Goal: Task Accomplishment & Management: Use online tool/utility

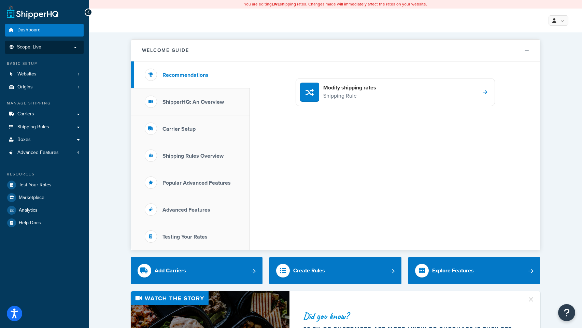
click at [35, 50] on span "Scope: Live" at bounding box center [29, 47] width 24 height 6
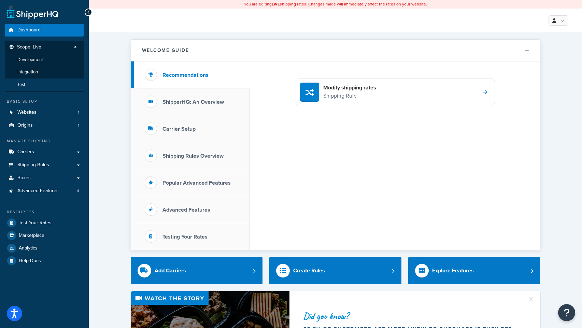
click at [27, 83] on li "Test" at bounding box center [44, 85] width 79 height 13
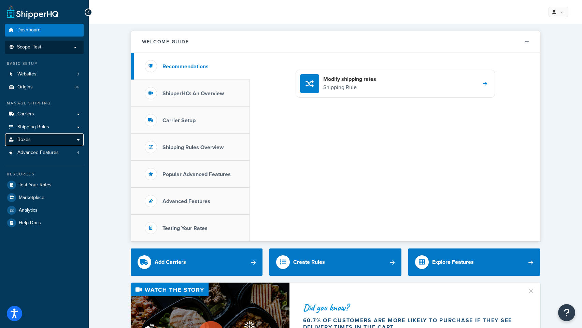
click at [25, 141] on span "Boxes" at bounding box center [23, 140] width 13 height 6
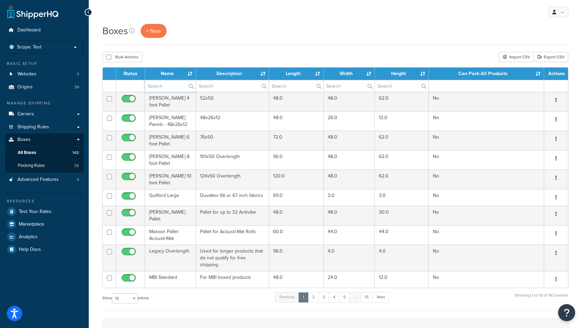
click at [155, 89] on input "text" at bounding box center [170, 86] width 51 height 12
click at [214, 58] on div "Bulk Actions Duplicate Delete Import CSV Export CSV" at bounding box center [335, 57] width 466 height 10
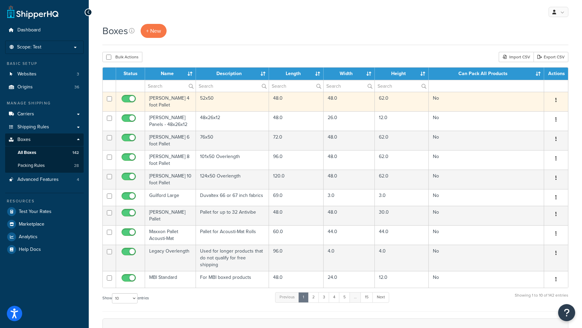
click at [160, 99] on td "[PERSON_NAME] 4 foot Pallet" at bounding box center [170, 101] width 51 height 19
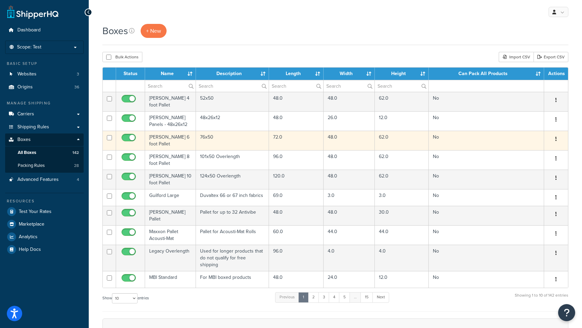
click at [164, 135] on td "Vernon 6 foot Pallet" at bounding box center [170, 140] width 51 height 19
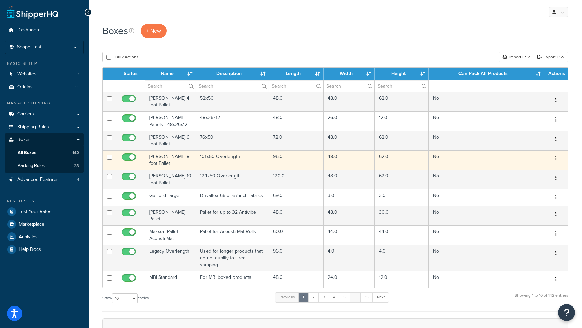
click at [175, 152] on td "[PERSON_NAME] 8 foot Pallet" at bounding box center [170, 159] width 51 height 19
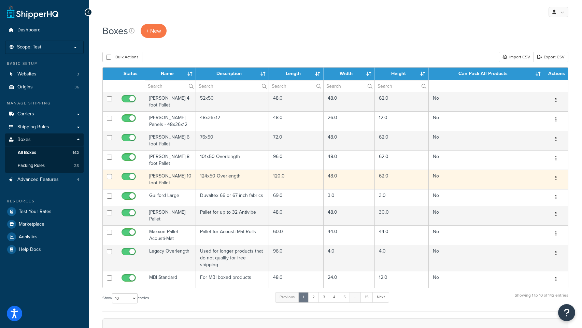
click at [164, 170] on td "Vernon 10 foot Pallet" at bounding box center [170, 179] width 51 height 19
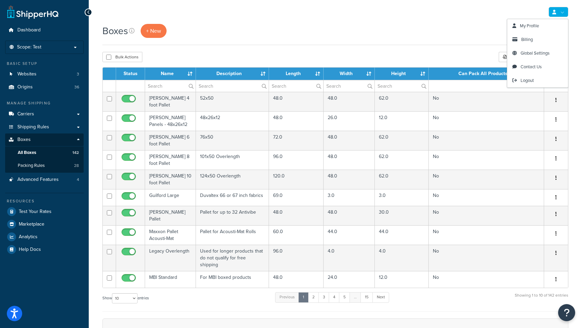
click at [555, 14] on icon at bounding box center [554, 12] width 4 height 4
click at [526, 79] on span "Logout" at bounding box center [527, 80] width 13 height 6
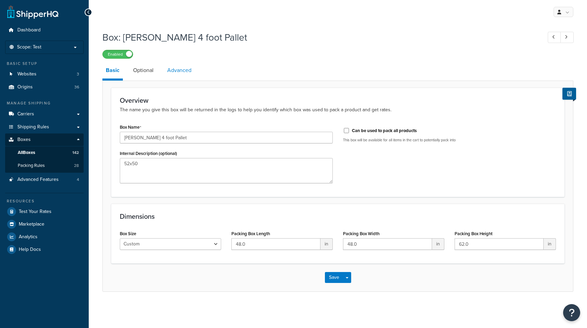
click at [184, 70] on link "Advanced" at bounding box center [179, 70] width 31 height 16
click at [182, 71] on link "Advanced" at bounding box center [179, 70] width 31 height 16
click at [179, 73] on link "Advanced" at bounding box center [179, 70] width 31 height 16
click at [182, 70] on link "Advanced" at bounding box center [179, 70] width 31 height 16
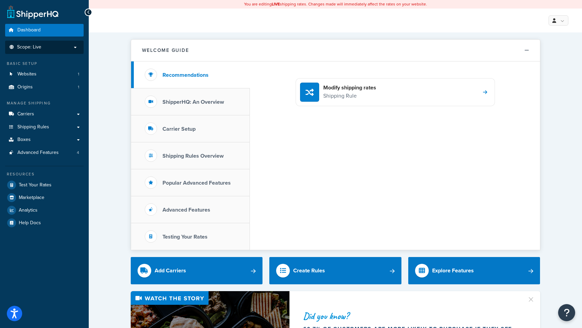
click at [63, 45] on p "Scope: Live" at bounding box center [44, 47] width 72 height 6
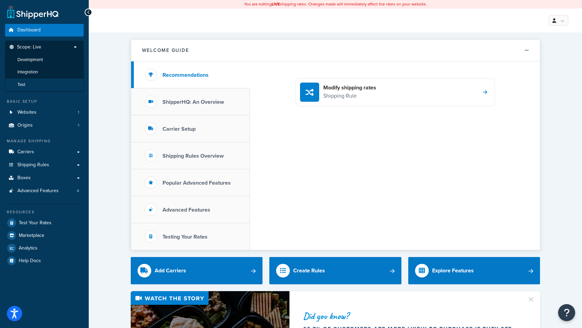
click at [46, 86] on li "Test" at bounding box center [44, 85] width 79 height 13
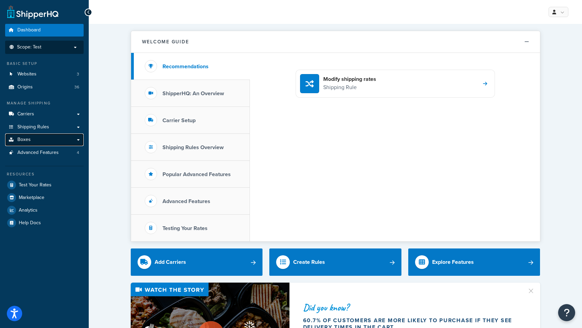
click at [55, 136] on link "Boxes" at bounding box center [44, 139] width 79 height 13
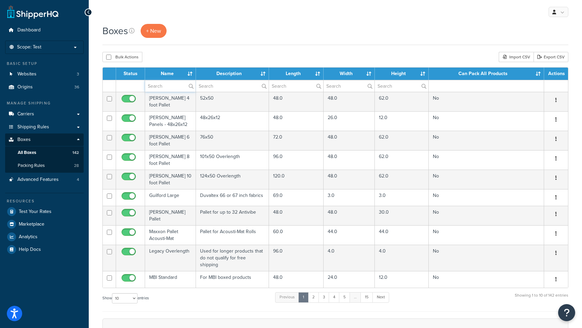
click at [158, 86] on input "text" at bounding box center [170, 86] width 51 height 12
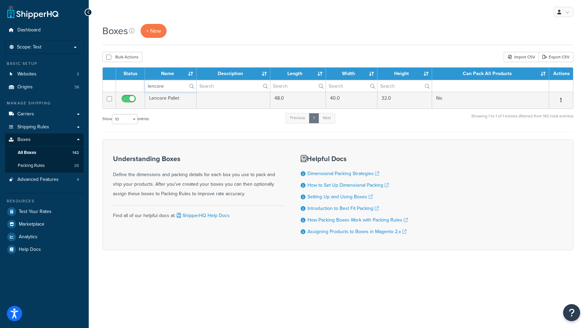
click at [150, 84] on input "lencore" at bounding box center [170, 86] width 51 height 12
type input "desktop"
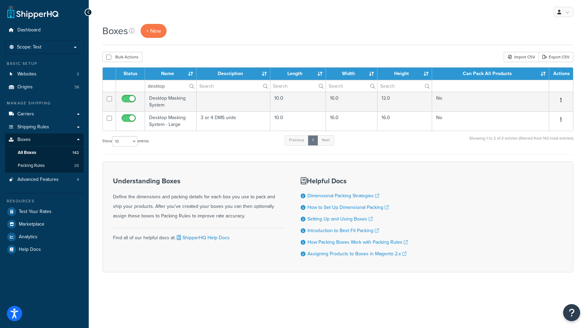
click at [233, 40] on div "Boxes + New" at bounding box center [337, 34] width 471 height 21
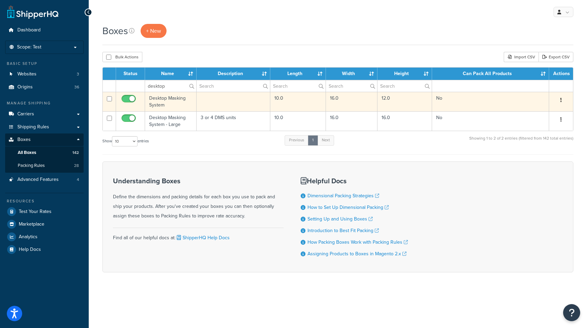
click at [169, 98] on td "Desktop Masking System" at bounding box center [171, 101] width 52 height 19
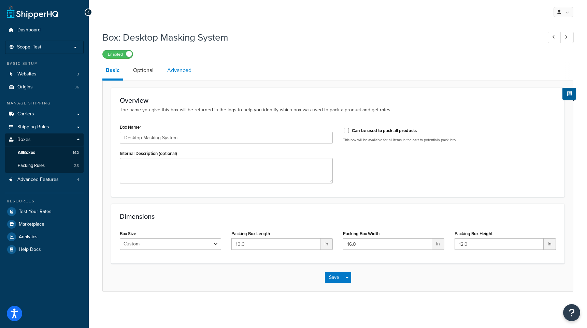
click at [175, 75] on link "Advanced" at bounding box center [179, 70] width 31 height 16
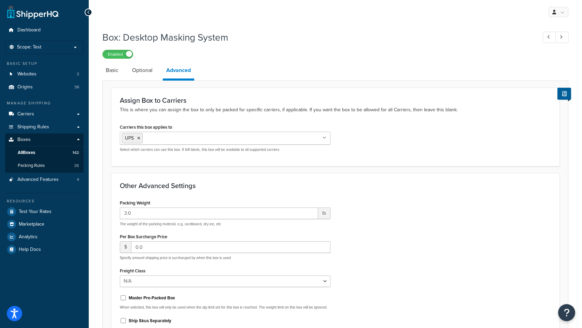
click at [100, 161] on div "Box: Desktop Masking System Enabled Basic Optional Advanced Assign Box to Carri…" at bounding box center [335, 209] width 493 height 365
click at [27, 153] on span "All Boxes" at bounding box center [26, 153] width 17 height 6
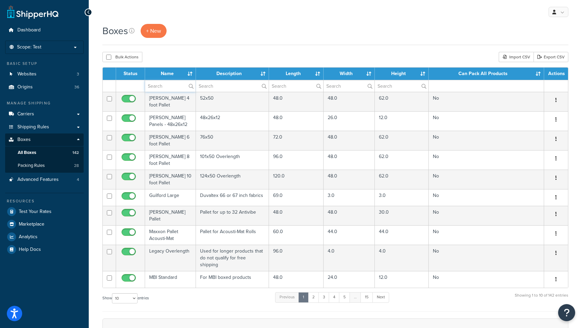
click at [156, 86] on input "text" at bounding box center [170, 86] width 51 height 12
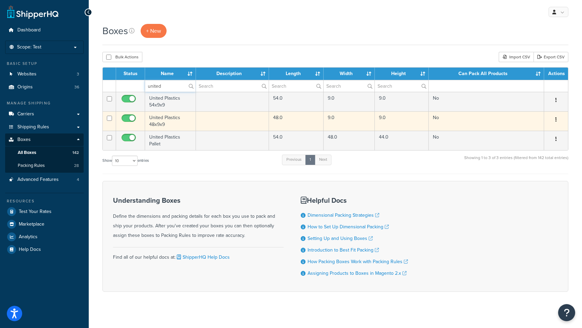
type input "united"
click at [160, 122] on td "United Plastics 48x9x9" at bounding box center [170, 120] width 51 height 19
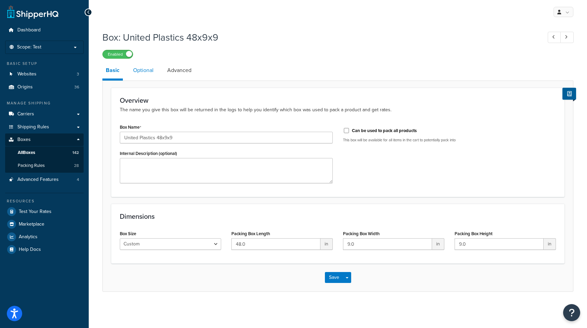
click at [143, 71] on link "Optional" at bounding box center [143, 70] width 27 height 16
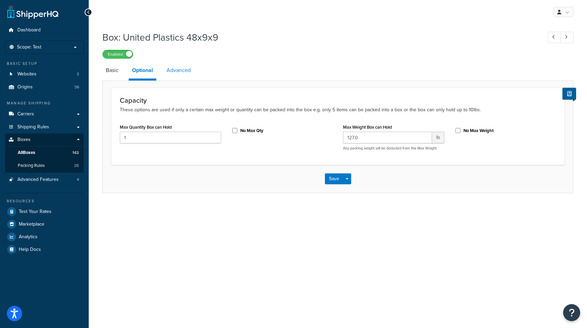
click at [185, 72] on link "Advanced" at bounding box center [178, 70] width 31 height 16
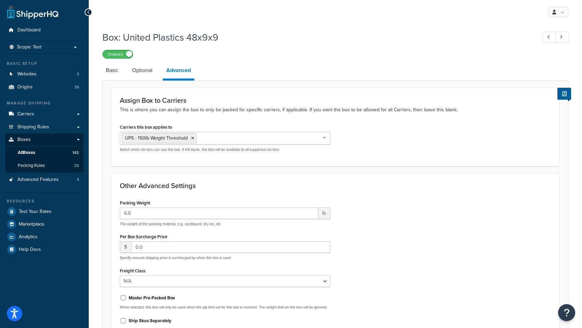
click at [101, 143] on div "Box: United Plastics 48x9x9 Enabled Basic Optional Advanced Assign Box to Carri…" at bounding box center [335, 209] width 493 height 365
click at [27, 152] on span "All Boxes" at bounding box center [26, 153] width 17 height 6
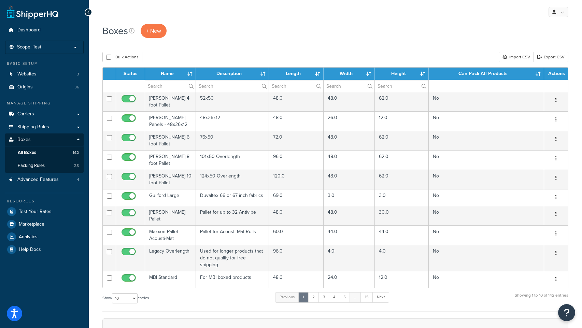
click at [218, 38] on div "Boxes + New" at bounding box center [335, 34] width 466 height 21
click at [159, 89] on input "text" at bounding box center [170, 86] width 51 height 12
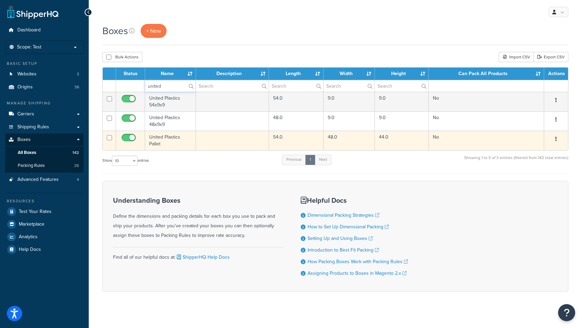
type input "united"
click at [168, 140] on td "United Plastics Pallet" at bounding box center [170, 140] width 51 height 19
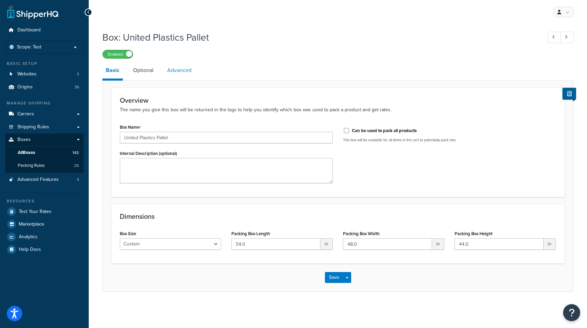
click at [180, 71] on link "Advanced" at bounding box center [179, 70] width 31 height 16
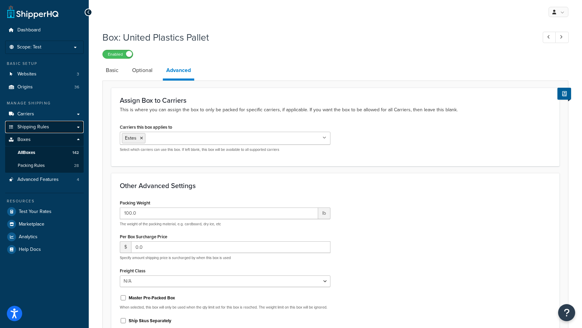
click at [38, 131] on link "Shipping Rules" at bounding box center [44, 127] width 79 height 13
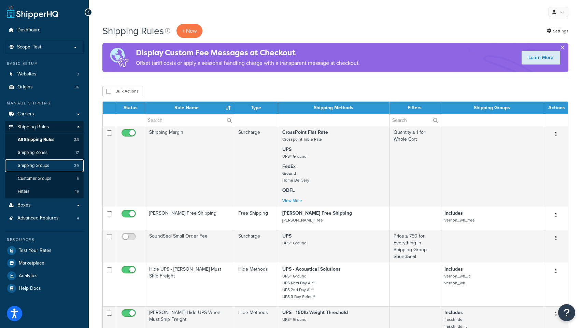
click at [35, 168] on span "Shipping Groups" at bounding box center [33, 166] width 31 height 6
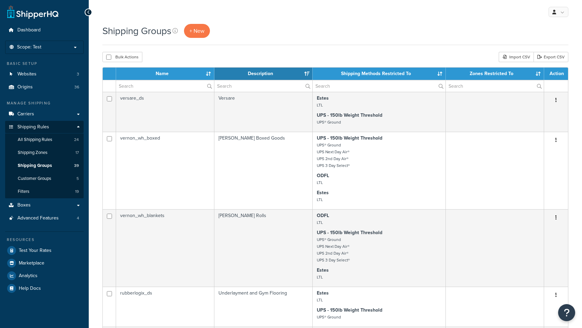
select select "15"
click at [136, 88] on input "text" at bounding box center [165, 86] width 98 height 12
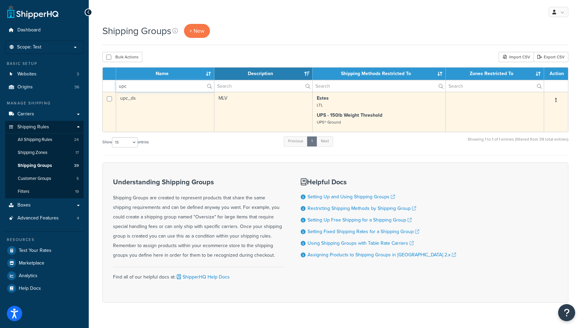
type input "upc"
click at [132, 99] on td "upc_ds" at bounding box center [165, 112] width 98 height 40
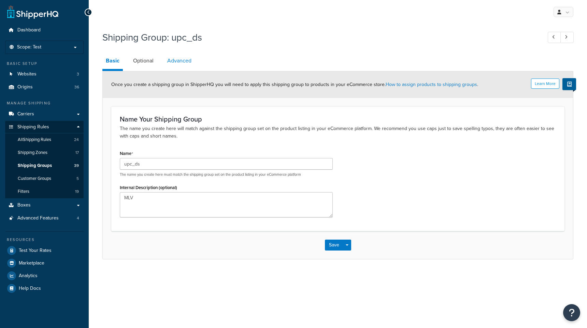
click at [184, 63] on link "Advanced" at bounding box center [179, 61] width 31 height 16
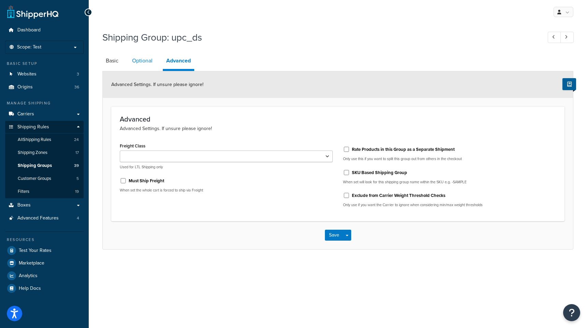
click at [141, 62] on link "Optional" at bounding box center [142, 61] width 27 height 16
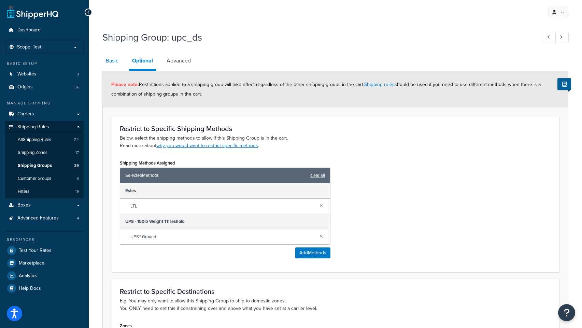
click at [108, 62] on link "Basic" at bounding box center [111, 61] width 19 height 16
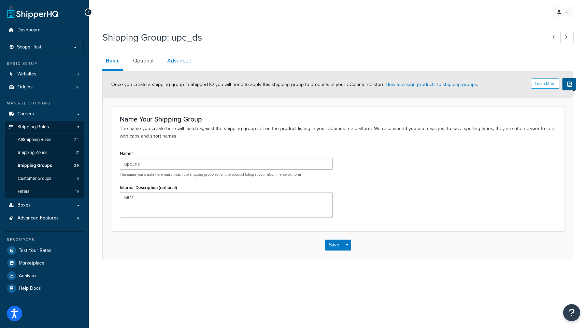
click at [182, 65] on link "Advanced" at bounding box center [179, 61] width 31 height 16
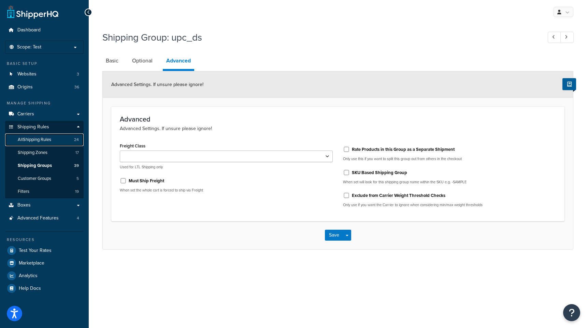
click at [30, 141] on span "All Shipping Rules" at bounding box center [34, 140] width 33 height 6
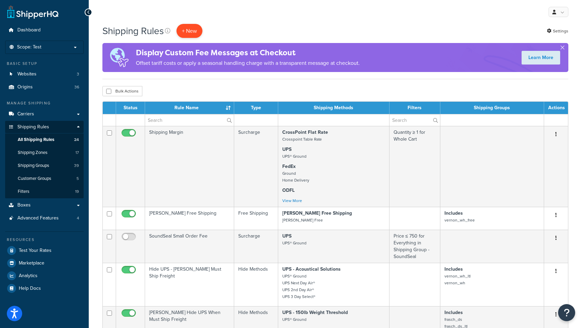
click at [184, 27] on p "+ New" at bounding box center [189, 31] width 26 height 14
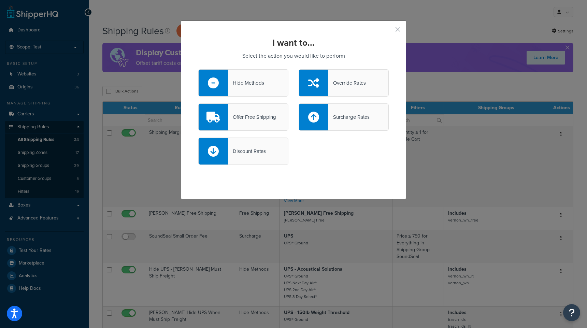
click at [341, 110] on div "Surcharge Rates" at bounding box center [344, 116] width 90 height 27
click at [0, 0] on input "Surcharge Rates" at bounding box center [0, 0] width 0 height 0
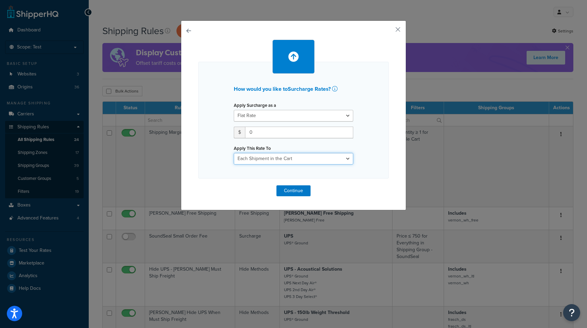
click at [294, 158] on select "Entire Cart Each Shipment in the Cart Each Origin in the Cart Each Shipping Gro…" at bounding box center [293, 159] width 119 height 12
select select "ITEM"
click at [234, 153] on select "Entire Cart Each Shipment in the Cart Each Origin in the Cart Each Shipping Gro…" at bounding box center [293, 159] width 119 height 12
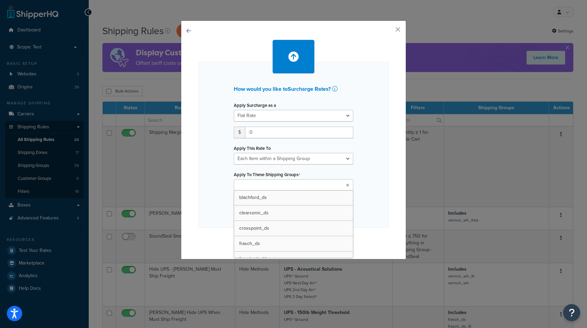
click at [255, 185] on input "Apply To These Shipping Groups" at bounding box center [266, 186] width 60 height 8
type input "up"
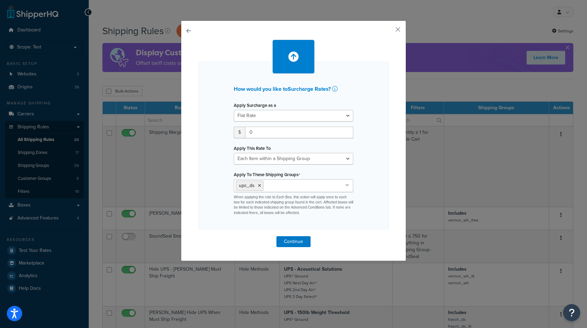
click at [210, 154] on div "How would you like to Surcharge Rates ? Apply Surcharge as a Flat Rate Percenta…" at bounding box center [293, 146] width 190 height 168
drag, startPoint x: 244, startPoint y: 134, endPoint x: 230, endPoint y: 133, distance: 14.0
click at [230, 133] on div "Apply Surcharge as a Flat Rate Percentage Flat Rate & Percentage $ 0 Apply This…" at bounding box center [294, 157] width 130 height 115
type input "5"
click at [378, 145] on div "How would you like to Surcharge Rates ? Apply Surcharge as a Flat Rate Percenta…" at bounding box center [293, 146] width 190 height 168
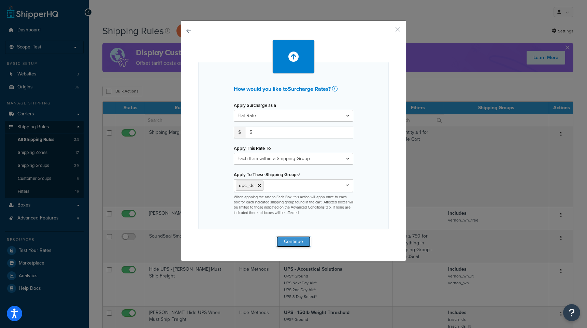
click at [290, 241] on button "Continue" at bounding box center [293, 241] width 34 height 11
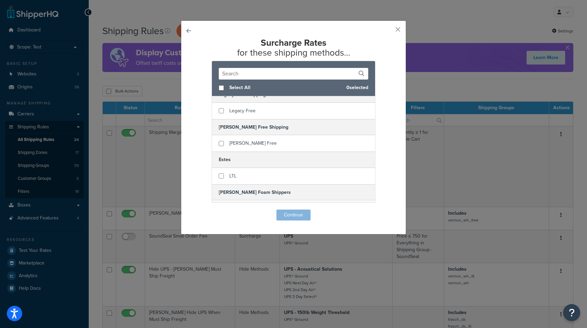
scroll to position [68, 0]
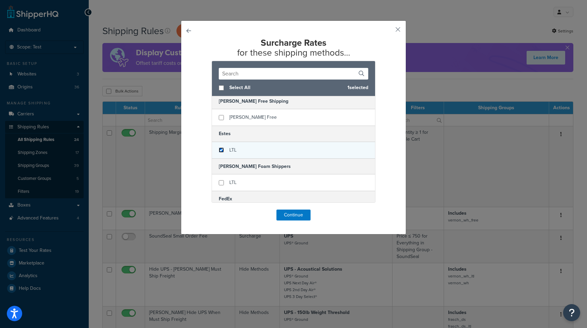
click at [219, 150] on input "checkbox" at bounding box center [221, 149] width 5 height 5
checkbox input "true"
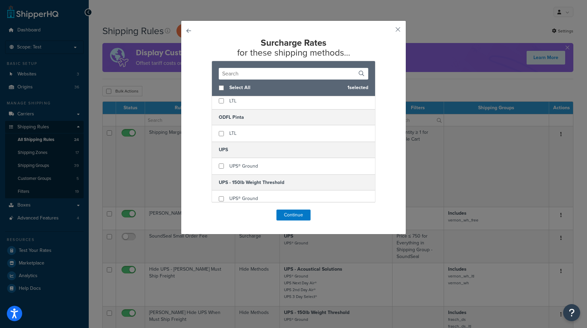
scroll to position [236, 0]
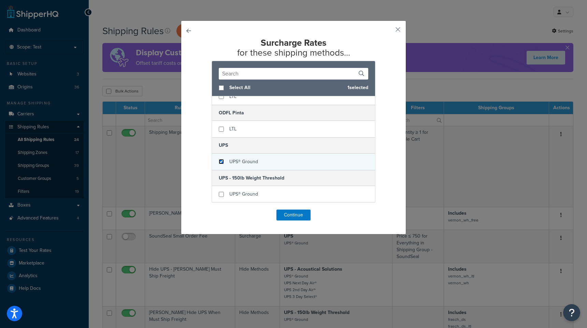
click at [219, 160] on input "checkbox" at bounding box center [221, 161] width 5 height 5
checkbox input "true"
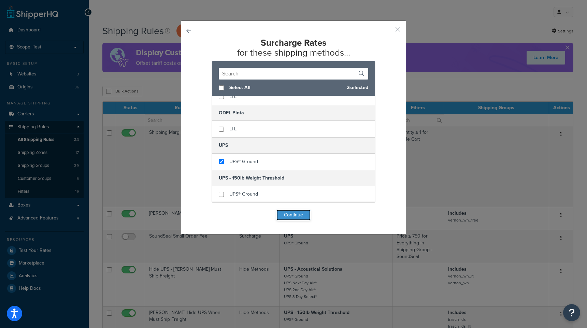
click at [286, 215] on button "Continue" at bounding box center [293, 215] width 34 height 11
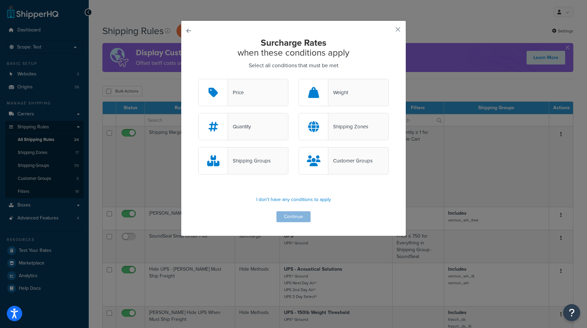
click at [249, 159] on div "Shipping Groups" at bounding box center [249, 161] width 43 height 10
click at [0, 0] on input "Shipping Groups" at bounding box center [0, 0] width 0 height 0
click at [289, 214] on button "Continue" at bounding box center [293, 216] width 34 height 11
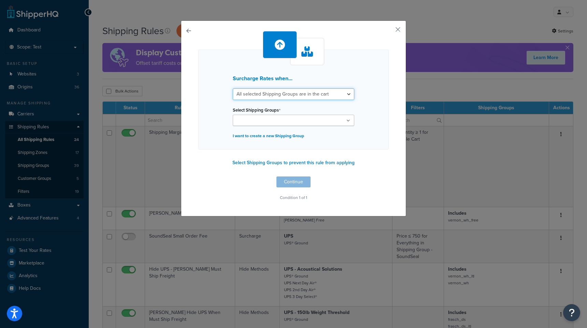
click at [270, 95] on select "All selected Shipping Groups are in the cart Any selected Shipping Groups are i…" at bounding box center [294, 94] width 122 height 12
click at [233, 88] on select "All selected Shipping Groups are in the cart Any selected Shipping Groups are i…" at bounding box center [294, 94] width 122 height 12
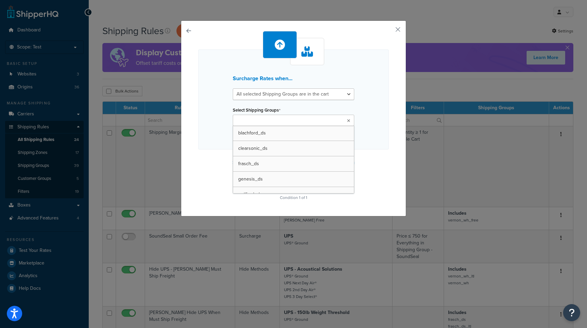
click at [257, 119] on input "Select Shipping Groups" at bounding box center [265, 121] width 60 height 8
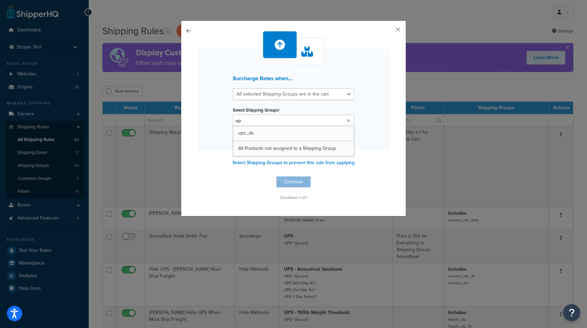
type input "upc"
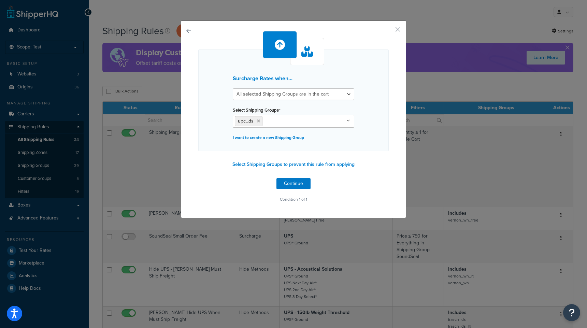
click at [203, 130] on div "Surcharge Rates when... All selected Shipping Groups are in the cart Any select…" at bounding box center [293, 100] width 190 height 102
click at [292, 181] on button "Continue" at bounding box center [293, 183] width 34 height 11
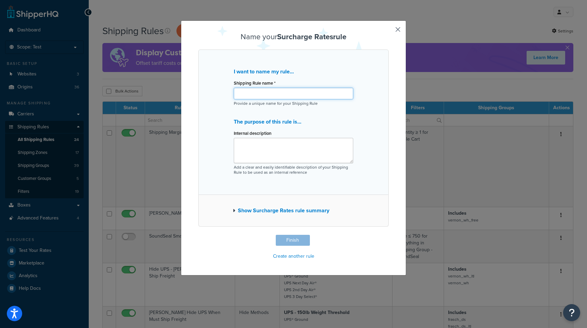
click at [248, 93] on input "Shipping Rule name *" at bounding box center [293, 94] width 119 height 12
drag, startPoint x: 302, startPoint y: 94, endPoint x: 205, endPoint y: 91, distance: 97.3
click at [205, 91] on div "I want to name my rule... Shipping Rule name * UPC $5 per Roll Surcharge Provid…" at bounding box center [293, 121] width 190 height 145
type input "UPC $5 per Roll Surcharge"
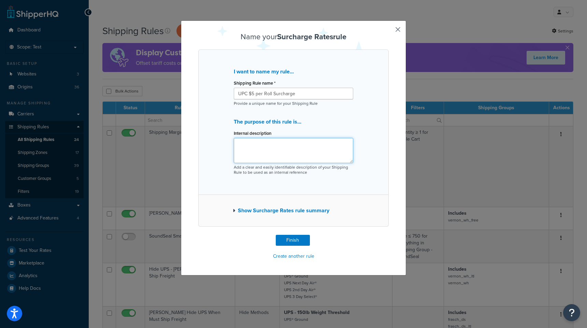
click at [246, 151] on textarea "Internal description" at bounding box center [293, 150] width 119 height 25
paste textarea "UPC $5 per Roll Surcharge"
type textarea "UPC $5 per Roll Surcharge"
drag, startPoint x: 247, startPoint y: 95, endPoint x: 271, endPoint y: 94, distance: 23.9
click at [271, 94] on input "UPC $5 per Roll Surcharge" at bounding box center [293, 94] width 119 height 12
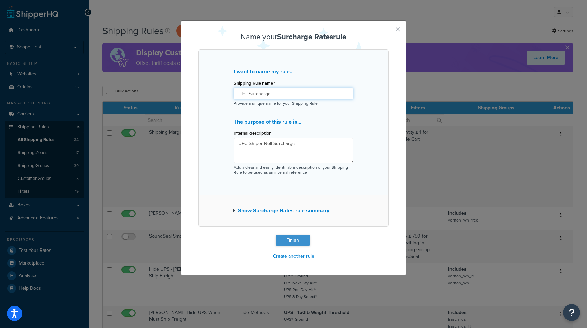
type input "UPC Surcharge"
click at [289, 243] on button "Finish" at bounding box center [293, 240] width 34 height 11
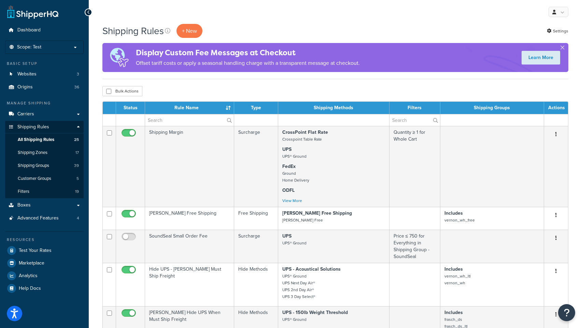
scroll to position [9, 0]
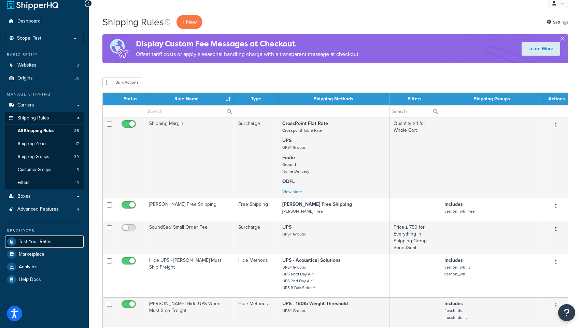
click at [43, 240] on span "Test Your Rates" at bounding box center [35, 242] width 33 height 6
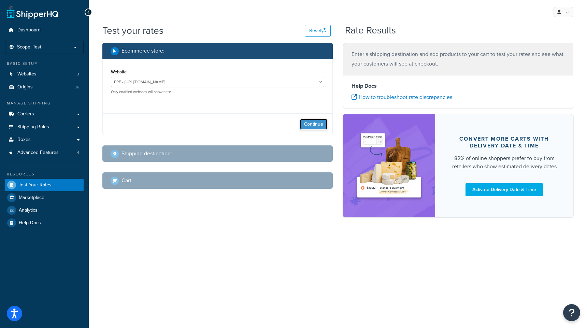
click at [312, 123] on button "Continue" at bounding box center [313, 124] width 27 height 11
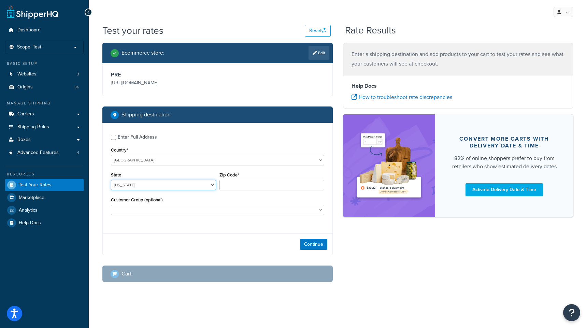
click at [141, 185] on select "Alabama Alaska American Samoa Arizona Arkansas Armed Forces Americas Armed Forc…" at bounding box center [163, 185] width 105 height 10
select select "LA"
click at [111, 180] on select "Alabama Alaska American Samoa Arizona Arkansas Armed Forces Americas Armed Forc…" at bounding box center [163, 185] width 105 height 10
click at [246, 184] on input "Zip Code*" at bounding box center [271, 185] width 105 height 10
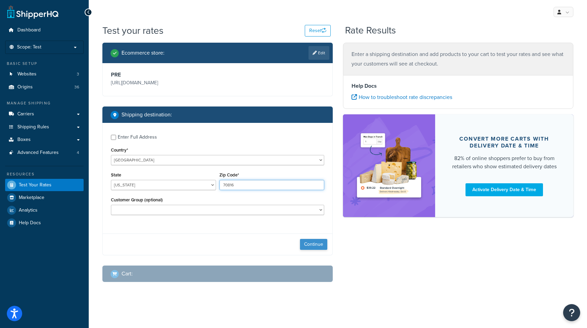
type input "70816"
click at [312, 245] on button "Continue" at bounding box center [313, 244] width 27 height 11
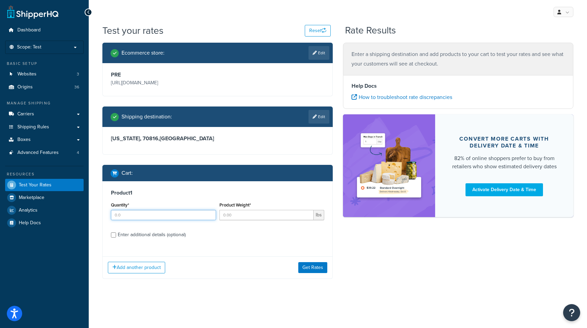
click at [148, 216] on input "Quantity*" at bounding box center [163, 215] width 105 height 10
type input "1"
type input "5"
click at [114, 235] on input "Enter additional details (optional)" at bounding box center [113, 234] width 5 height 5
checkbox input "true"
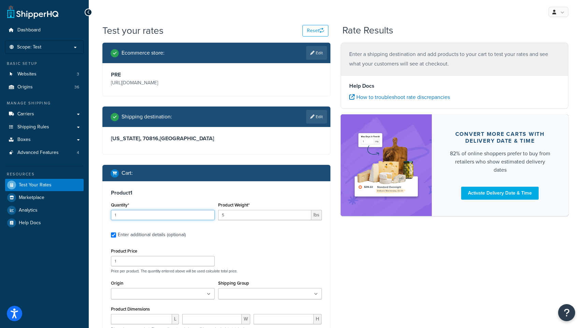
click at [134, 216] on input "1" at bounding box center [163, 215] width 104 height 10
drag, startPoint x: 134, startPoint y: 262, endPoint x: 86, endPoint y: 261, distance: 47.8
click at [86, 261] on div "Dashboard Scope: Test Basic Setup Websites 3 Origins 36 Manage Shipping Carrier…" at bounding box center [291, 237] width 582 height 475
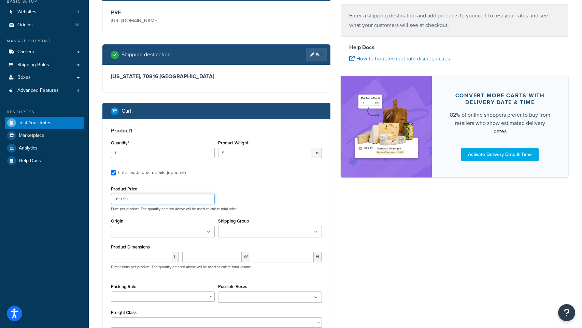
type input "399.99"
click at [155, 238] on div "Origin Acoustical Solutions Acoustical Solutions Boxed Goods Blachford Clearson…" at bounding box center [162, 229] width 107 height 26
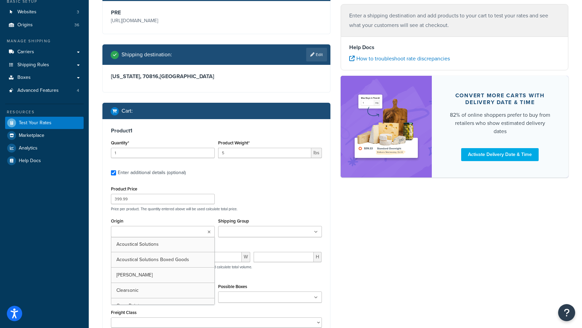
click at [156, 235] on input "Origin" at bounding box center [143, 232] width 60 height 8
type input "lencore"
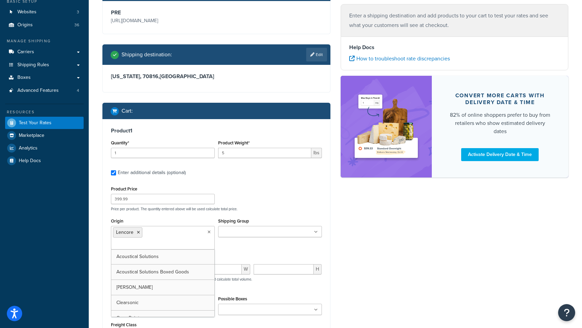
drag, startPoint x: 230, startPoint y: 227, endPoint x: 234, endPoint y: 231, distance: 6.3
click at [230, 227] on ul at bounding box center [270, 231] width 104 height 11
type input "lencore"
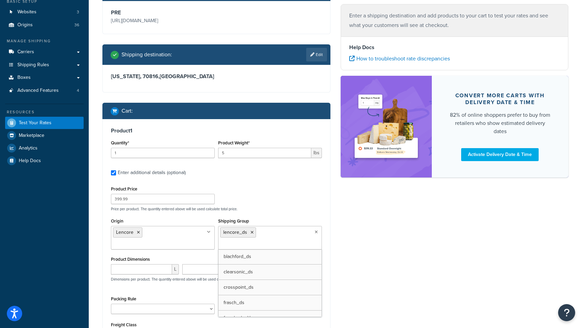
scroll to position [80, 0]
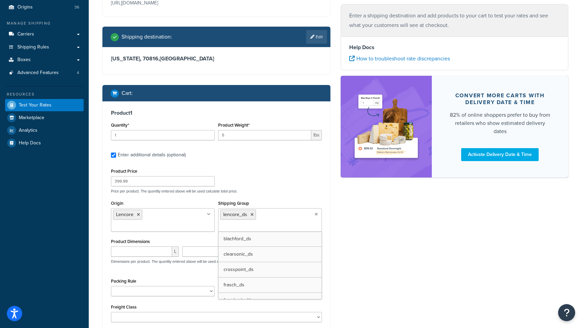
click at [342, 223] on div "Ecommerce store : Edit PRE https://acousticalsolutions.p.tomandco.uk/ Shipping …" at bounding box center [335, 168] width 476 height 411
click at [243, 288] on input "Possible Boxes" at bounding box center [250, 292] width 60 height 8
type input "des"
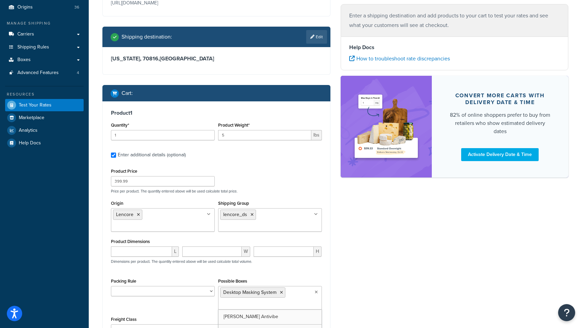
click at [248, 301] on input "Possible Boxes" at bounding box center [250, 305] width 60 height 8
type input "desk"
click at [371, 271] on div "Ecommerce store : Edit PRE https://acousticalsolutions.p.tomandco.uk/ Shipping …" at bounding box center [335, 173] width 476 height 420
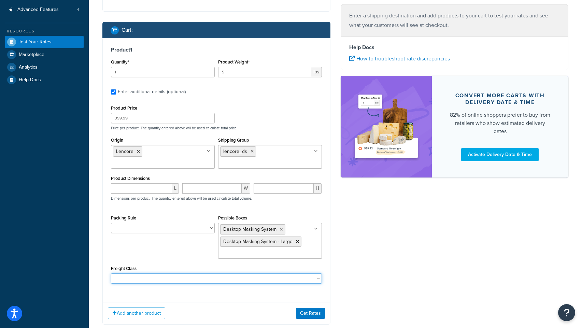
click at [167, 273] on select "50 55 60 65 70 77.5 85 92.5 100 110 125 150 175 200 250 300 400 500" at bounding box center [216, 278] width 211 height 10
select select "70"
click at [111, 273] on select "50 55 60 65 70 77.5 85 92.5 100 110 125 150 175 200 250 300 400 500" at bounding box center [216, 278] width 211 height 10
click at [141, 184] on div "L" at bounding box center [144, 190] width 71 height 15
click at [141, 183] on input "number" at bounding box center [141, 188] width 61 height 10
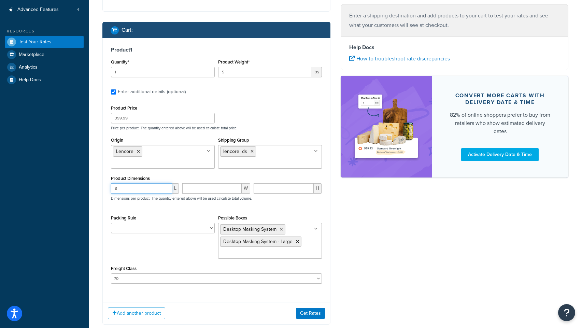
type input "8"
type input "9"
click at [307, 308] on button "Get Rates" at bounding box center [310, 313] width 29 height 11
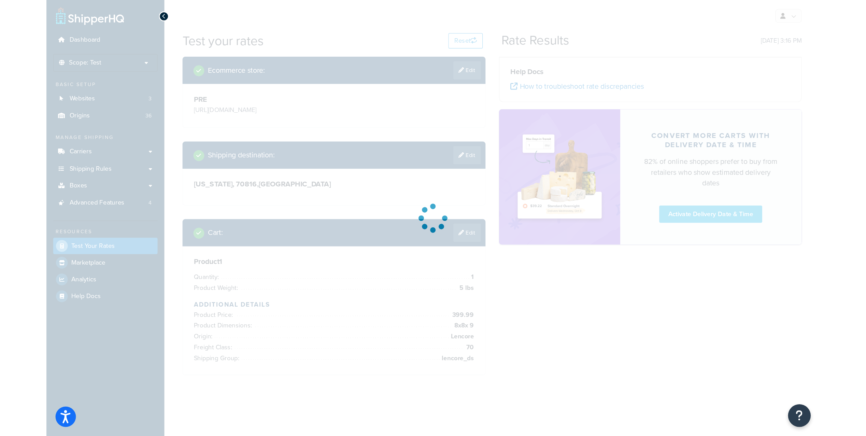
scroll to position [0, 0]
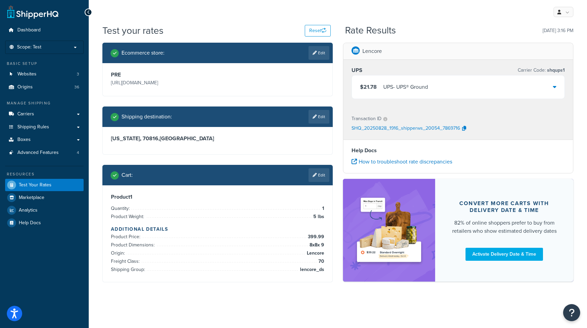
click at [514, 94] on div "$21.78 UPS - UPS® Ground" at bounding box center [458, 86] width 213 height 23
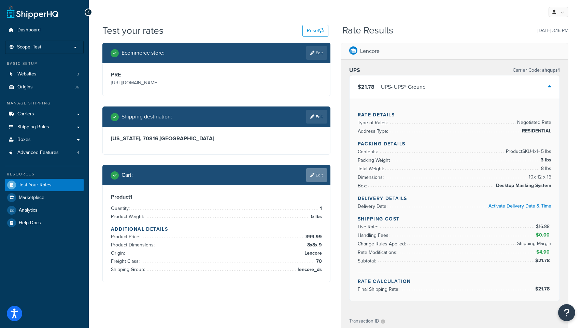
click at [318, 173] on link "Edit" at bounding box center [316, 175] width 21 height 14
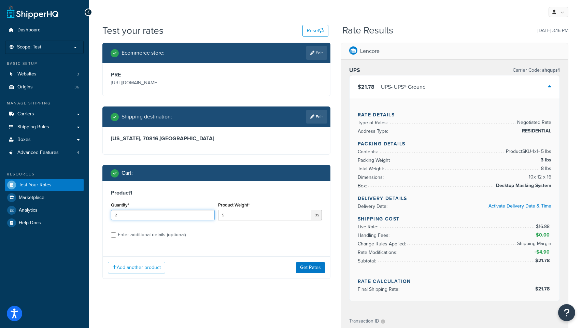
type input "2"
click at [209, 213] on input "2" at bounding box center [163, 215] width 104 height 10
click at [307, 267] on button "Get Rates" at bounding box center [310, 267] width 29 height 11
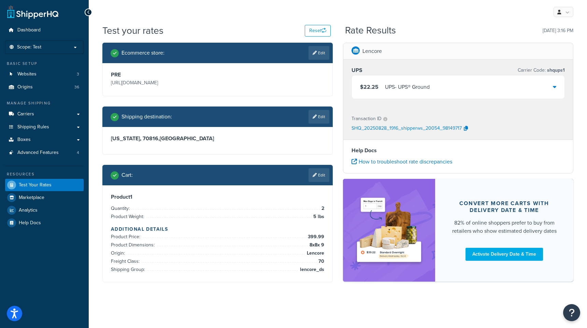
click at [455, 95] on div "$22.25 UPS - UPS® Ground" at bounding box center [458, 86] width 213 height 23
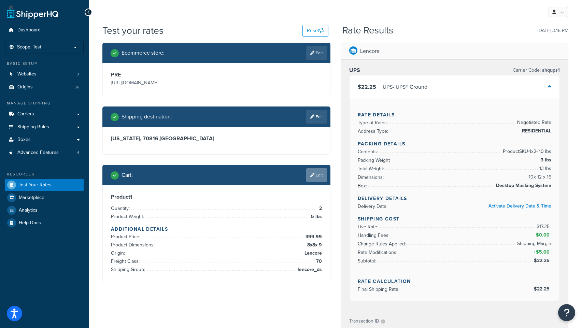
click at [314, 177] on link "Edit" at bounding box center [316, 175] width 21 height 14
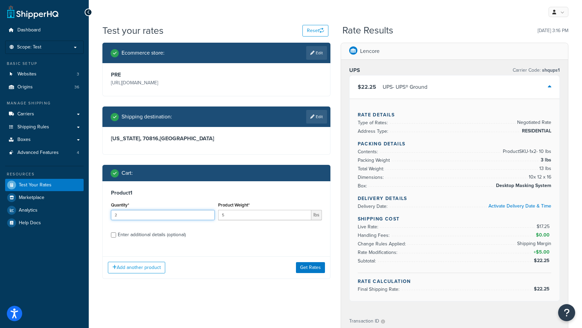
click at [211, 218] on input "2" at bounding box center [163, 215] width 104 height 10
type input "1"
click at [207, 215] on input "1" at bounding box center [163, 215] width 104 height 10
click at [314, 268] on button "Get Rates" at bounding box center [310, 267] width 29 height 11
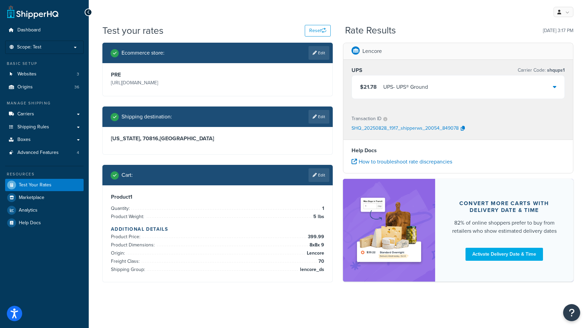
click at [315, 117] on icon at bounding box center [315, 117] width 4 height 4
select select "LA"
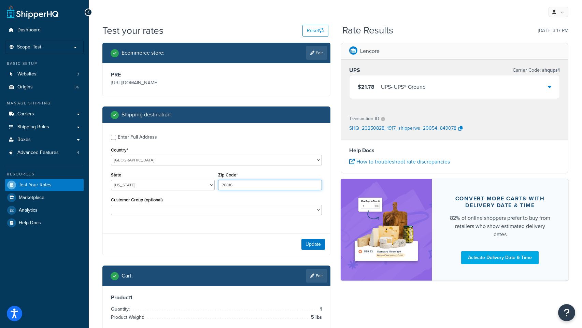
click at [228, 187] on input "70816" at bounding box center [270, 185] width 104 height 10
type input "94954"
click at [139, 187] on select "Alabama Alaska American Samoa Arizona Arkansas Armed Forces Americas Armed Forc…" at bounding box center [163, 185] width 104 height 10
select select "CA"
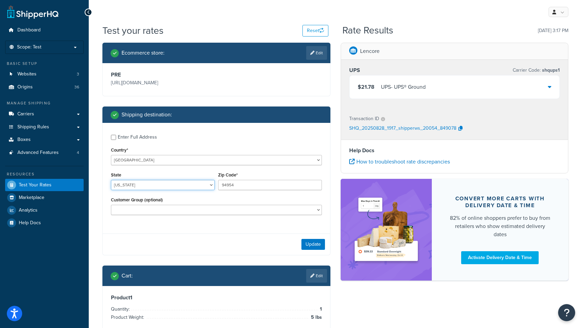
click at [111, 180] on select "Alabama Alaska American Samoa Arizona Arkansas Armed Forces Americas Armed Forc…" at bounding box center [163, 185] width 104 height 10
click at [311, 242] on button "Update" at bounding box center [313, 244] width 24 height 11
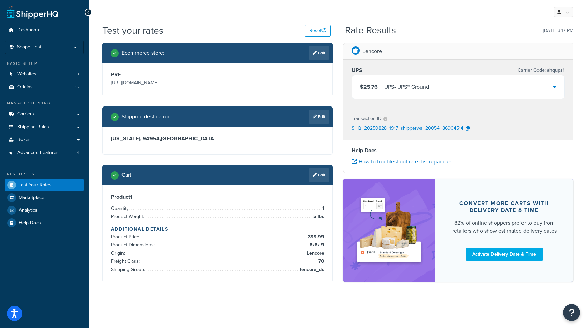
click at [440, 85] on div "$25.76 UPS - UPS® Ground" at bounding box center [458, 86] width 213 height 23
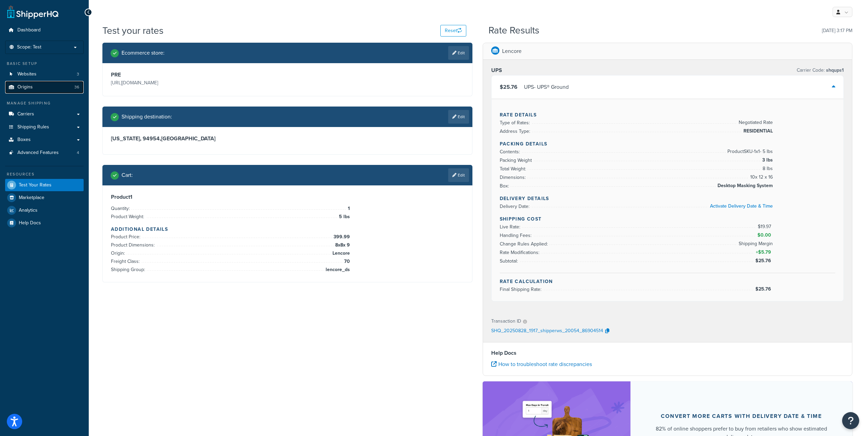
click at [30, 85] on span "Origins" at bounding box center [24, 87] width 15 height 6
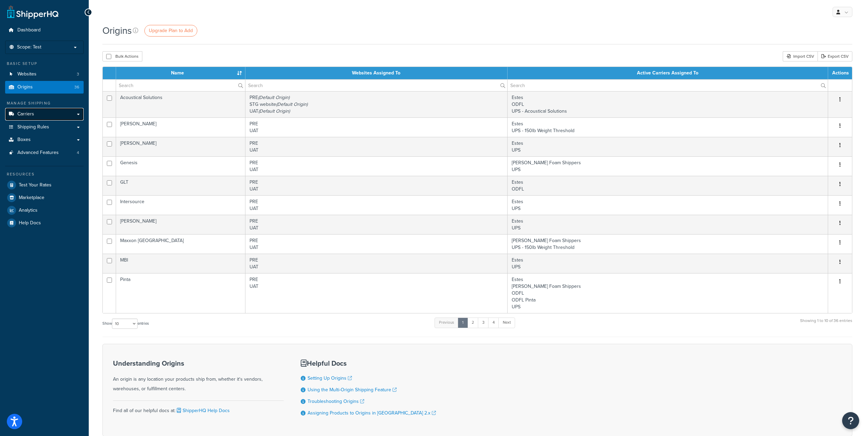
click at [25, 115] on span "Carriers" at bounding box center [25, 114] width 17 height 6
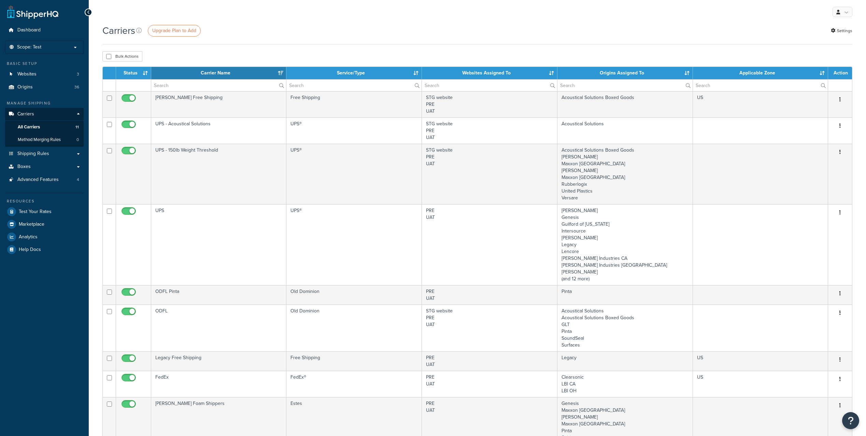
select select "15"
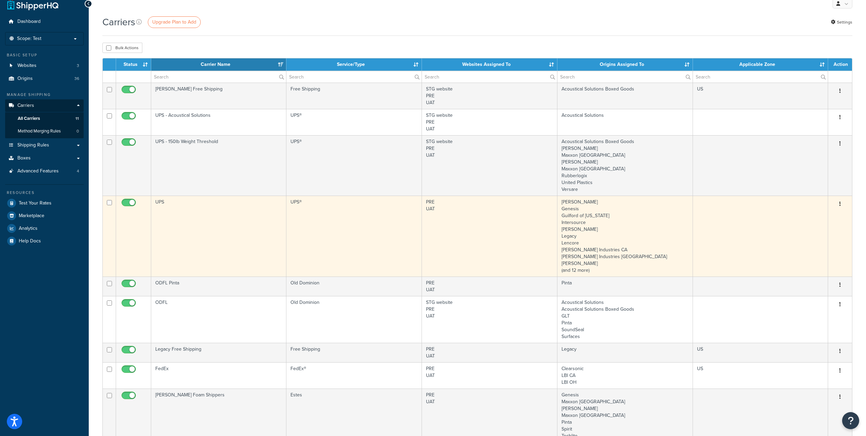
scroll to position [13, 0]
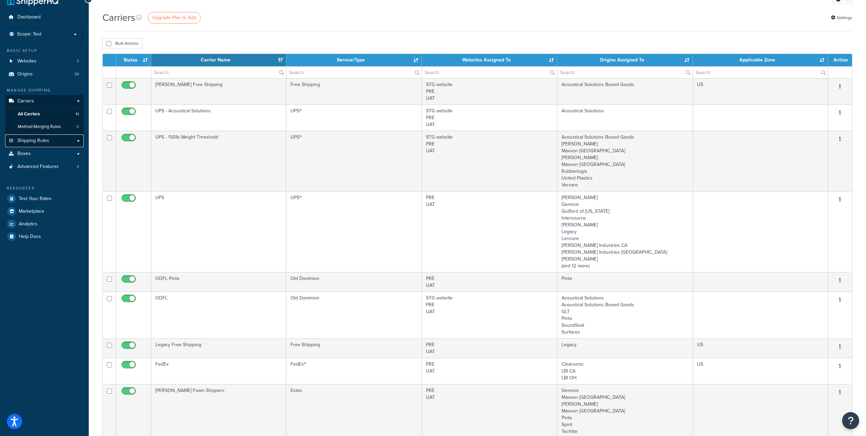
click at [32, 140] on span "Shipping Rules" at bounding box center [33, 141] width 32 height 6
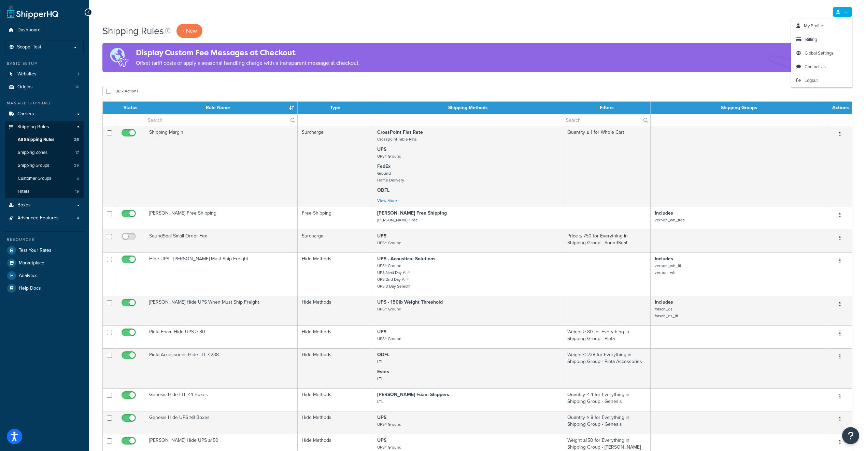
click at [844, 11] on link at bounding box center [843, 12] width 20 height 10
click at [808, 26] on span "My Profile" at bounding box center [813, 26] width 19 height 6
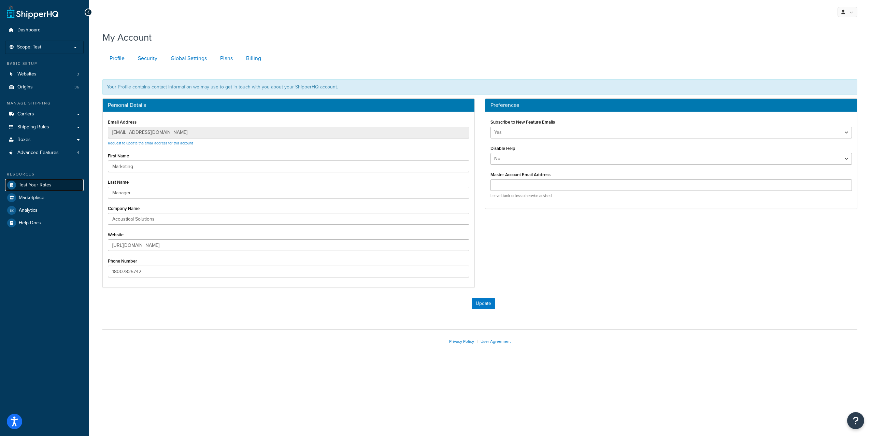
click at [43, 184] on span "Test Your Rates" at bounding box center [35, 185] width 33 height 6
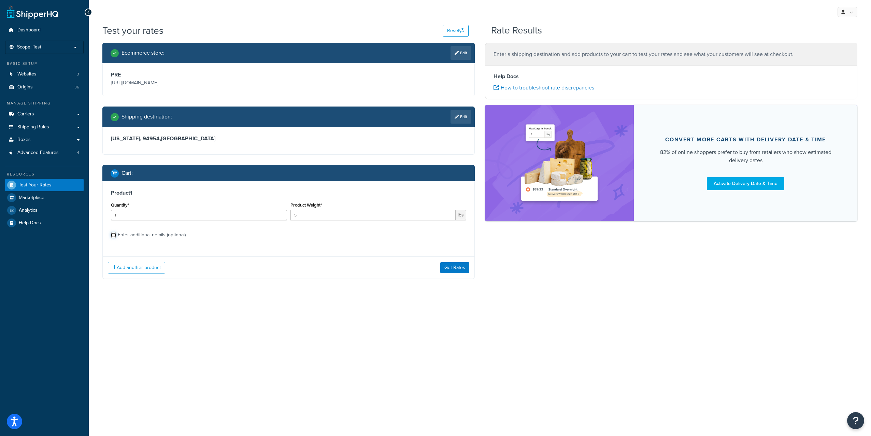
click at [114, 236] on input "Enter additional details (optional)" at bounding box center [113, 234] width 5 height 5
checkbox input "true"
select select "70"
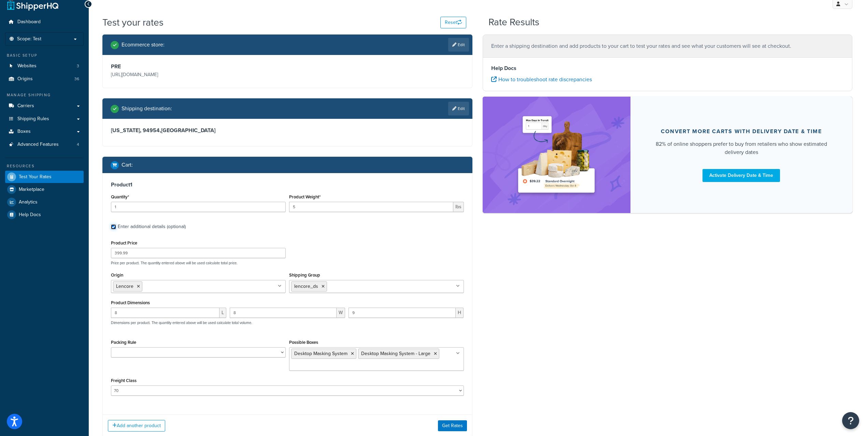
scroll to position [54, 0]
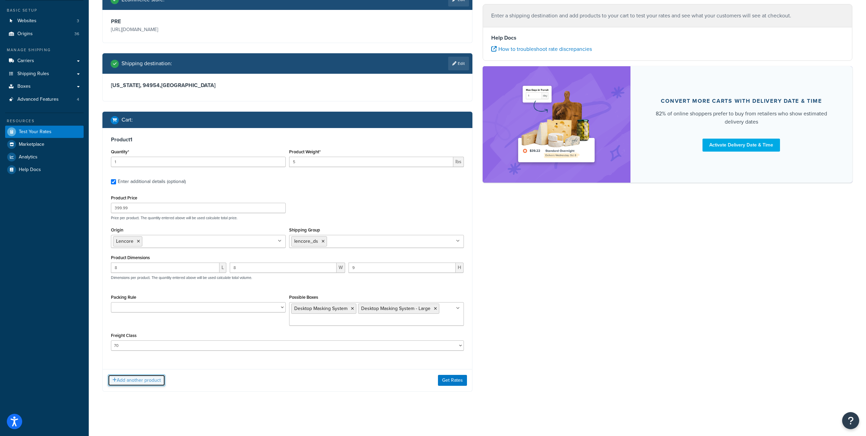
click at [144, 381] on button "Add another product" at bounding box center [136, 380] width 57 height 12
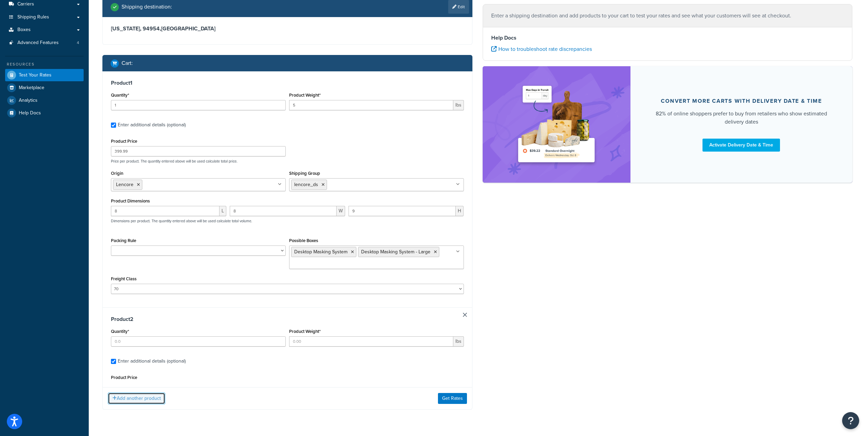
scroll to position [126, 0]
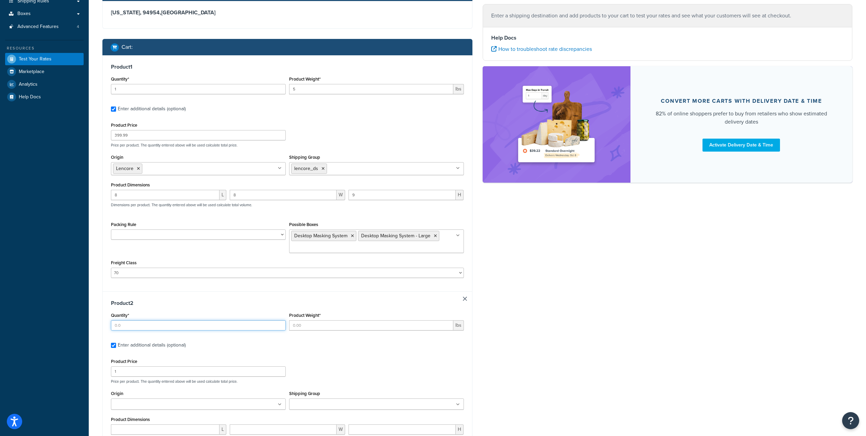
click at [171, 329] on input "Quantity*" at bounding box center [198, 325] width 175 height 10
type input "4"
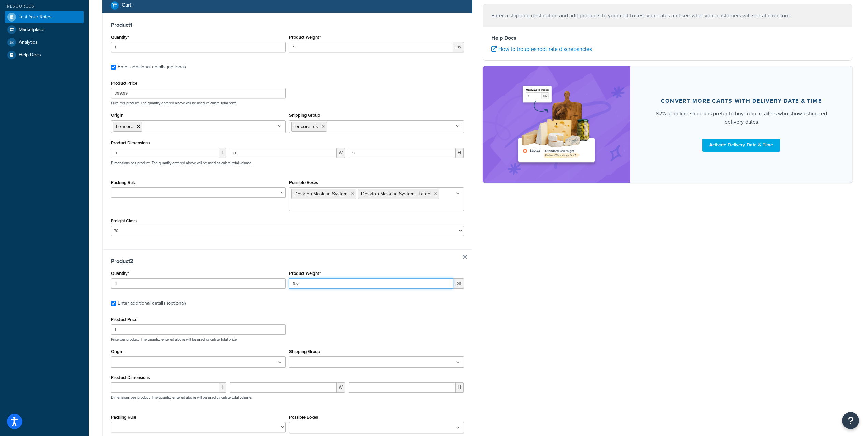
scroll to position [203, 0]
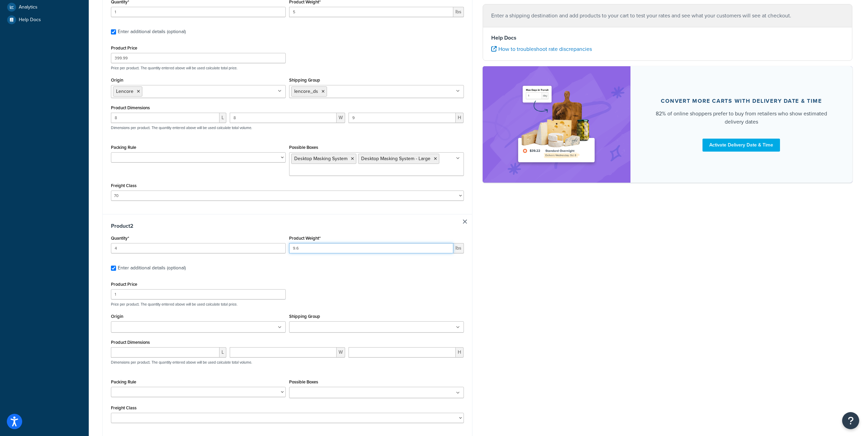
type input "9.6"
click at [145, 294] on input "1" at bounding box center [198, 294] width 175 height 10
type input "199.99"
click at [150, 330] on input "Origin" at bounding box center [143, 328] width 60 height 8
click at [354, 332] on ul at bounding box center [376, 326] width 175 height 11
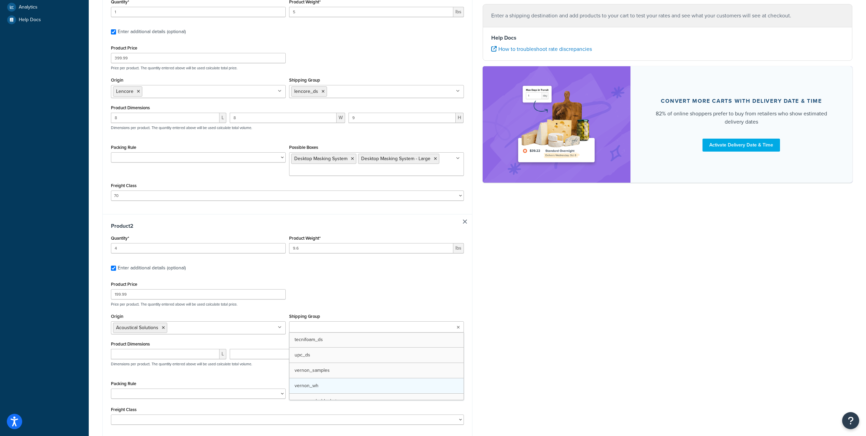
scroll to position [404, 0]
click at [321, 303] on p "Price per product. The quantity entered above will be used calculate total pric…" at bounding box center [287, 304] width 356 height 5
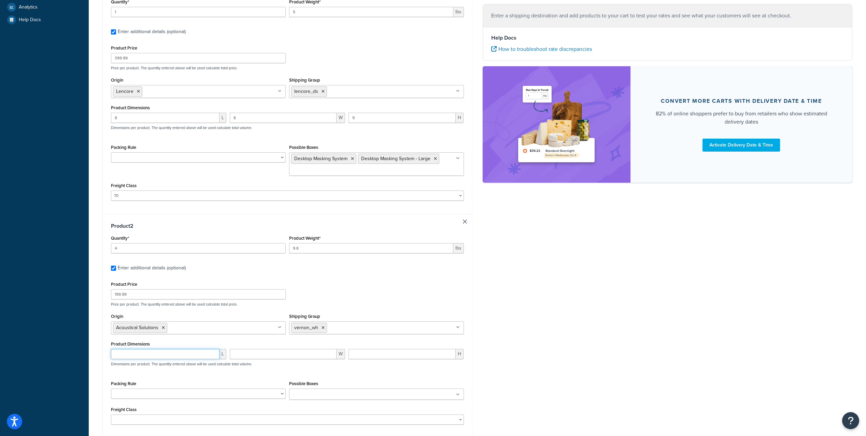
click at [149, 357] on input "number" at bounding box center [165, 354] width 109 height 10
click at [349, 331] on input "Shipping Group" at bounding box center [359, 328] width 60 height 8
type input "[PERSON_NAME]"
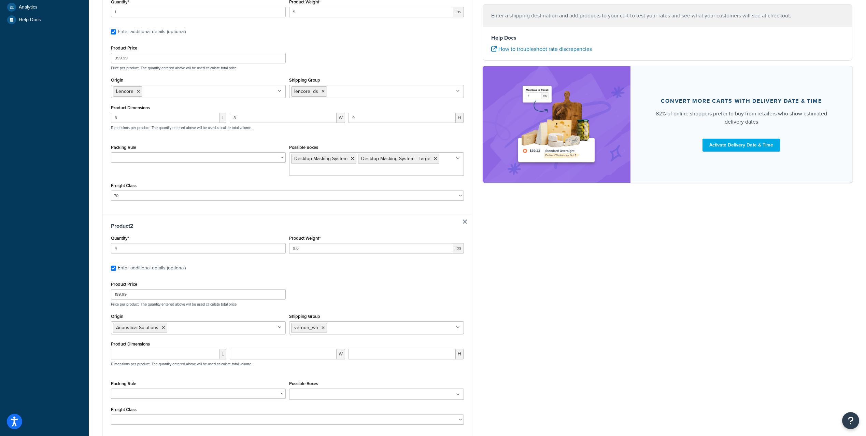
click at [491, 338] on div "Ecommerce store : Edit PRE [URL][DOMAIN_NAME] Shipping destination : Edit [US_S…" at bounding box center [477, 158] width 760 height 636
click at [141, 355] on input "number" at bounding box center [165, 354] width 109 height 10
type input "48"
type input "24"
type input "2"
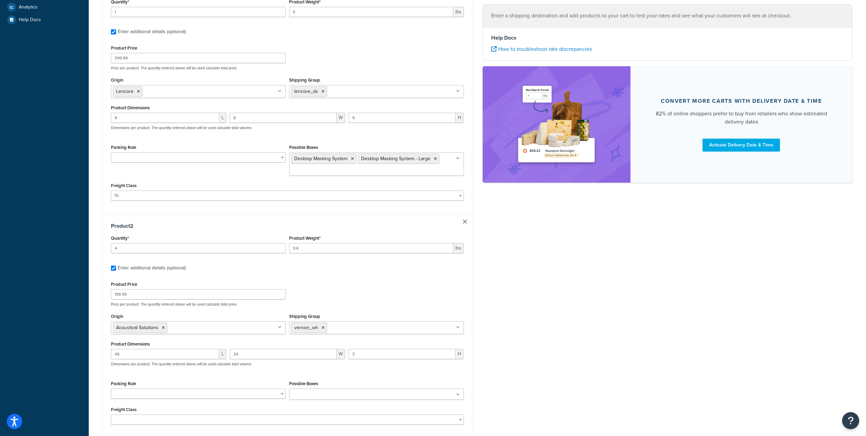
click at [314, 389] on div "Possible Boxes [PERSON_NAME] Antivibe [PERSON_NAME] Pallet Clearsonic Drum Case…" at bounding box center [376, 389] width 175 height 21
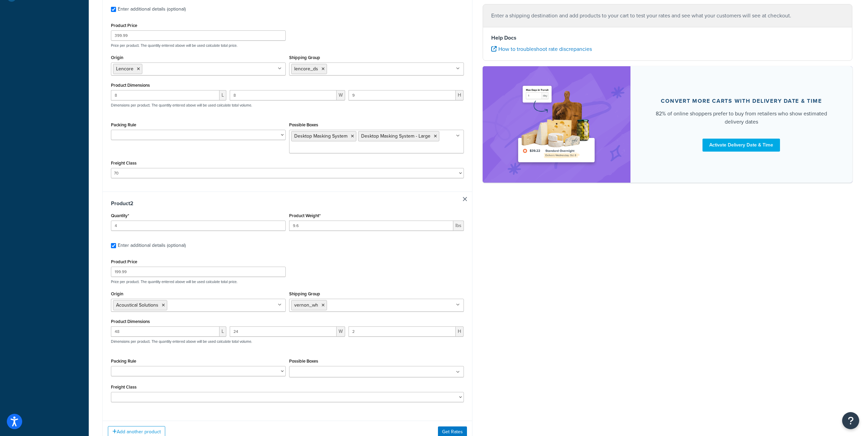
scroll to position [279, 0]
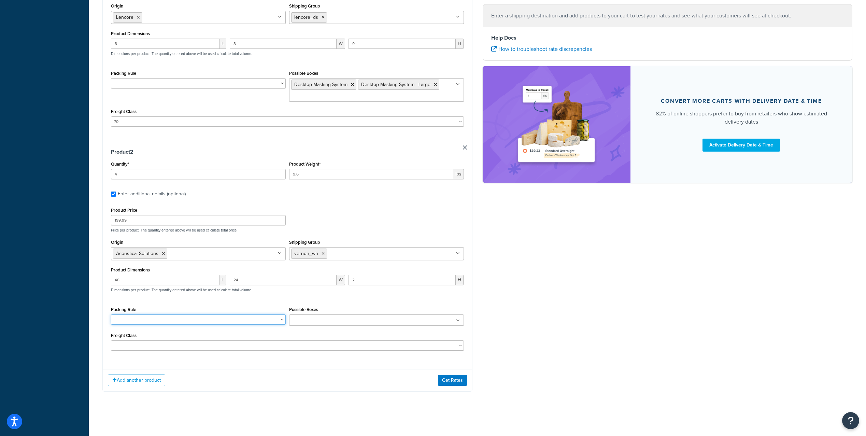
click at [174, 321] on select "Clearsonic AmpPac 10 Clearsonic AmpPac 20 Clearsonic AmpPac 21 Clearsonic AmpPa…" at bounding box center [198, 319] width 175 height 10
click at [325, 319] on input "Possible Boxes" at bounding box center [321, 321] width 60 height 8
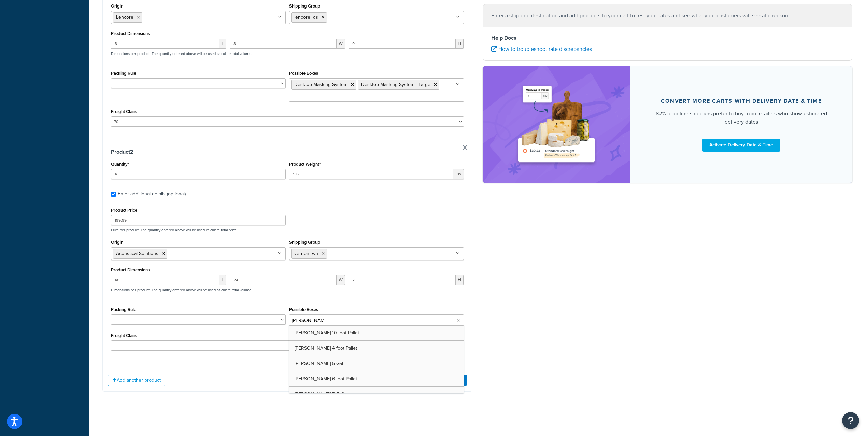
type input "[PERSON_NAME]"
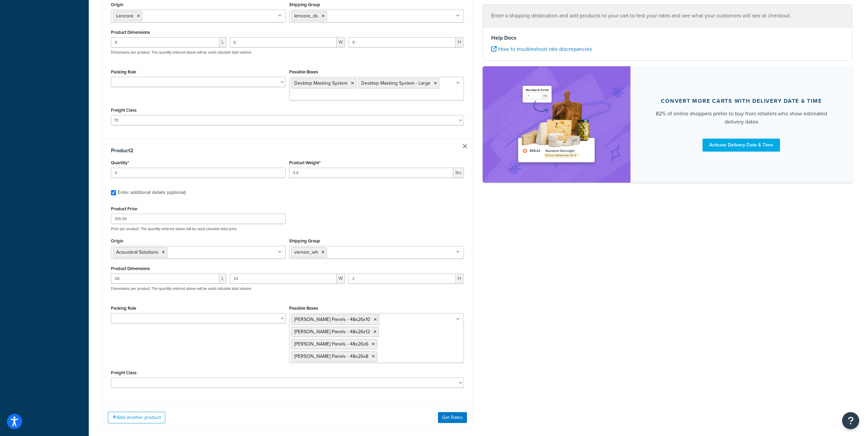
click at [516, 340] on div "Ecommerce store : Edit PRE [URL][DOMAIN_NAME] Shipping destination : Edit [US_S…" at bounding box center [477, 101] width 760 height 675
click at [195, 378] on select "50 55 60 65 70 77.5 85 92.5 100 110 125 150 175 200 250 300 400 500" at bounding box center [287, 383] width 353 height 10
select select "175"
click at [111, 378] on select "50 55 60 65 70 77.5 85 92.5 100 110 125 150 175 200 250 300 400 500" at bounding box center [287, 383] width 353 height 10
click at [542, 352] on div "Ecommerce store : Edit PRE [URL][DOMAIN_NAME] Shipping destination : Edit [US_S…" at bounding box center [477, 101] width 760 height 675
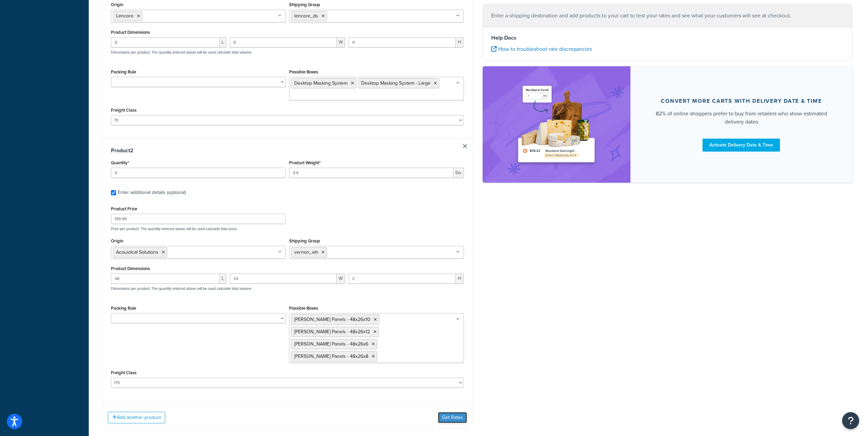
click at [450, 412] on button "Get Rates" at bounding box center [452, 417] width 29 height 11
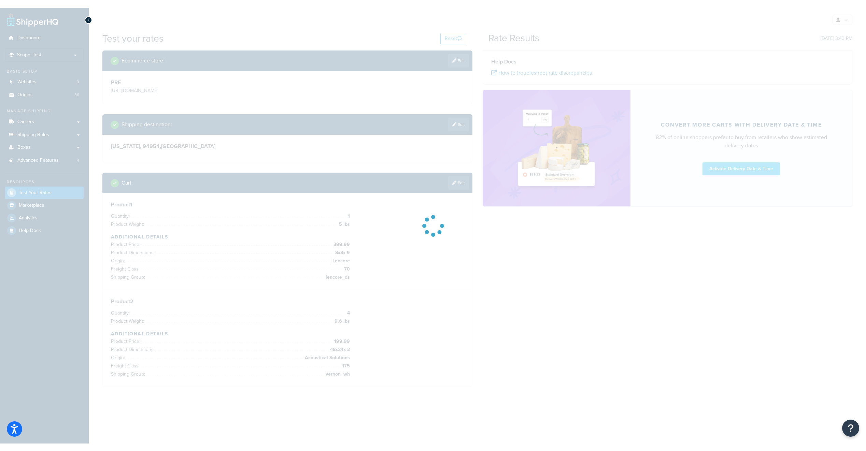
scroll to position [0, 0]
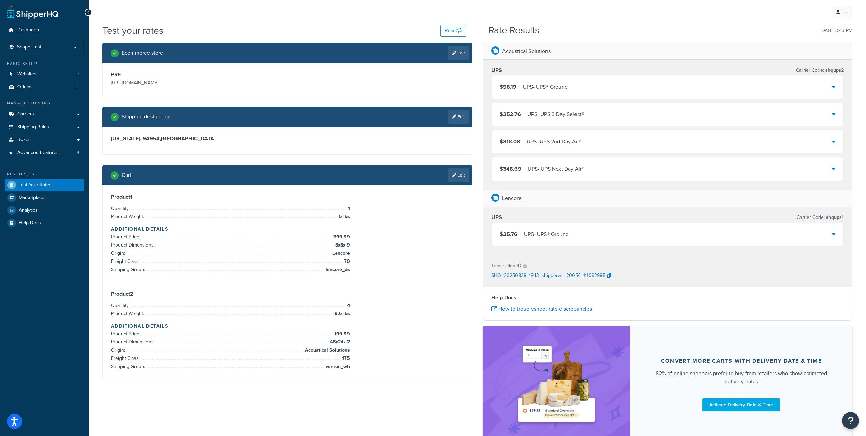
click at [607, 86] on div "$98.19 UPS - UPS® Ground" at bounding box center [668, 86] width 352 height 23
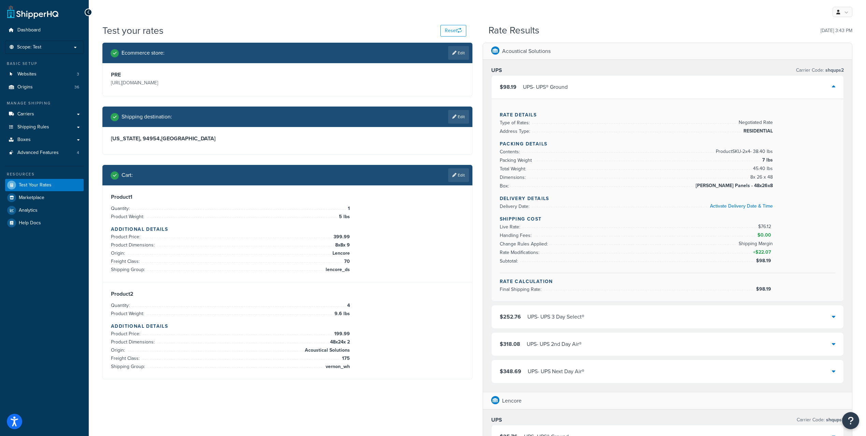
click at [586, 84] on div "$98.19 UPS - UPS® Ground" at bounding box center [668, 86] width 352 height 23
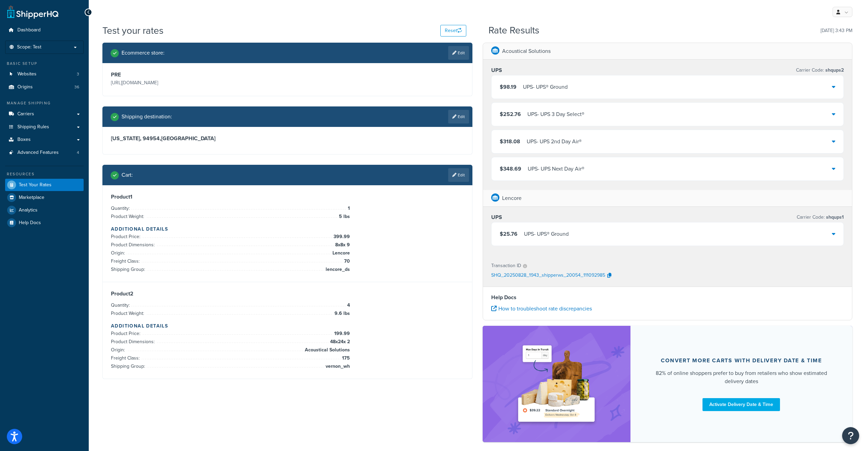
click at [480, 246] on div "Acoustical Solutions UPS Carrier Code: shqups2 $98.19 UPS - UPS® Ground $252.76…" at bounding box center [668, 246] width 380 height 407
click at [812, 80] on span "Logout" at bounding box center [811, 80] width 13 height 6
